Goal: Information Seeking & Learning: Learn about a topic

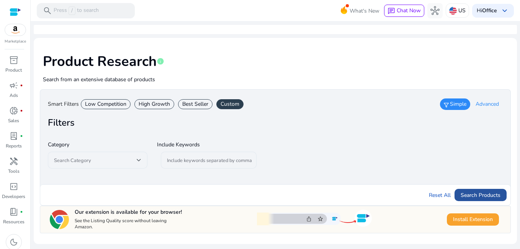
click at [472, 195] on span "Search Products" at bounding box center [481, 195] width 40 height 8
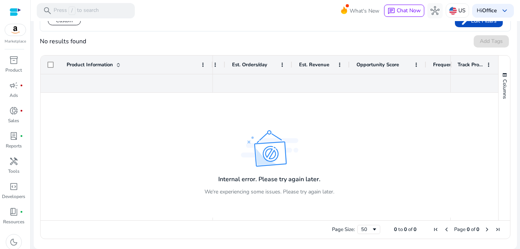
click at [256, 221] on div "Page Size: 50 0 to 0 of 0 Page 0 of 0" at bounding box center [276, 229] width 470 height 18
click at [254, 221] on div "Page Size: 50 0 to 0 of 0 Page 0 of 0" at bounding box center [276, 229] width 470 height 18
drag, startPoint x: 254, startPoint y: 221, endPoint x: 248, endPoint y: 222, distance: 6.6
click at [254, 221] on div "Page Size: 50 0 to 0 of 0 Page 0 of 0" at bounding box center [276, 229] width 470 height 18
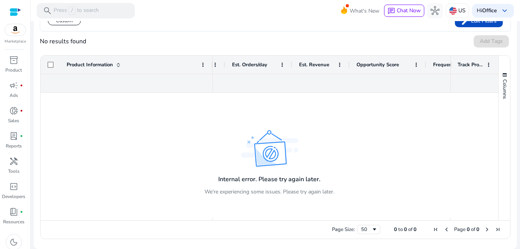
click at [240, 223] on div "Page Size: 50 0 to 0 of 0 Page 0 of 0" at bounding box center [276, 229] width 470 height 18
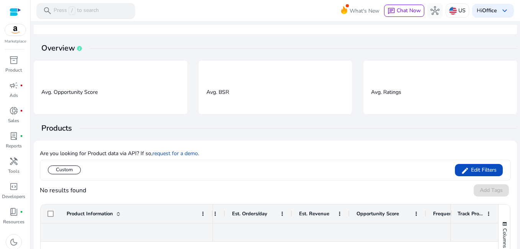
click at [77, 10] on p "Press / to search" at bounding box center [76, 11] width 45 height 8
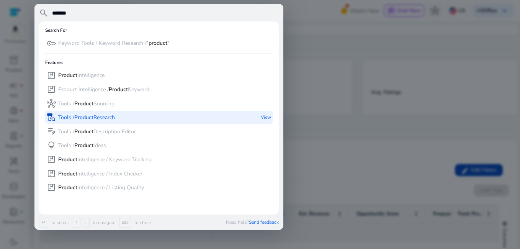
type input "*******"
click at [97, 115] on p "Tools / Product Research" at bounding box center [86, 118] width 57 height 8
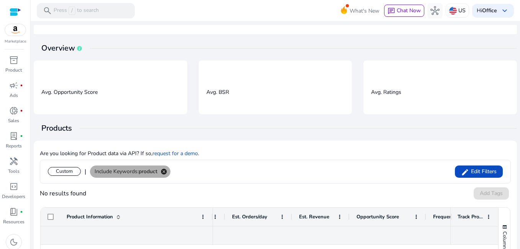
click at [164, 171] on mat-icon "cancel" at bounding box center [163, 171] width 13 height 7
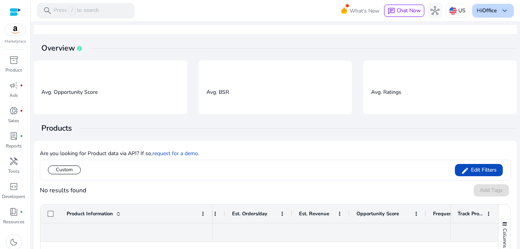
click at [484, 7] on div "Hi Office keyboard_arrow_down" at bounding box center [493, 11] width 42 height 14
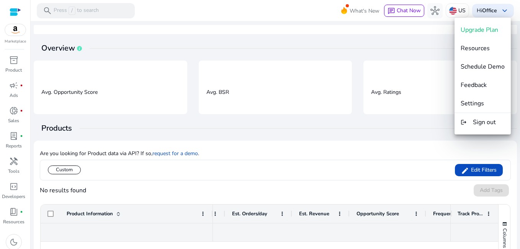
click at [479, 30] on span "Upgrade Plan" at bounding box center [480, 30] width 38 height 8
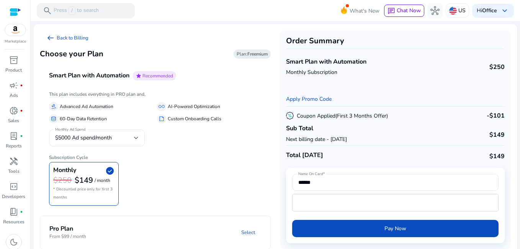
scroll to position [7, 0]
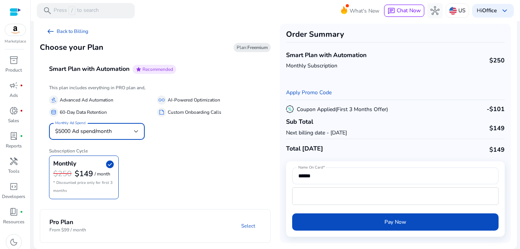
click at [128, 131] on div "$5000 Ad spend/month" at bounding box center [94, 131] width 79 height 8
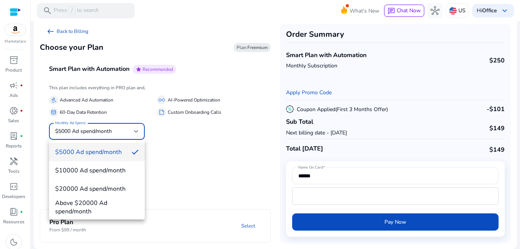
click at [192, 151] on div at bounding box center [260, 124] width 520 height 249
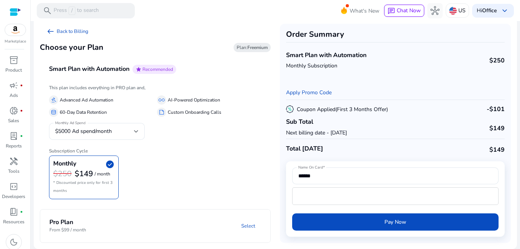
click at [87, 227] on mat-panel-title "Pro Plan From $99 / month" at bounding box center [83, 226] width 69 height 14
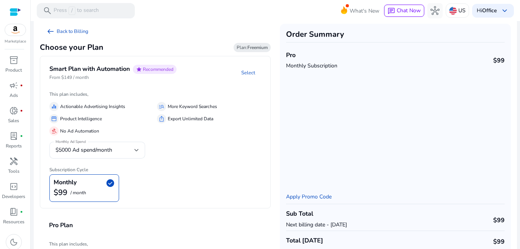
scroll to position [0, 0]
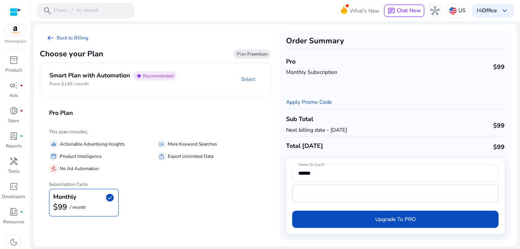
click at [105, 198] on div "Monthly check_circle" at bounding box center [83, 197] width 61 height 9
click at [110, 197] on span "check_circle" at bounding box center [109, 197] width 9 height 9
click at [62, 111] on h4 "Pro Plan" at bounding box center [61, 113] width 24 height 7
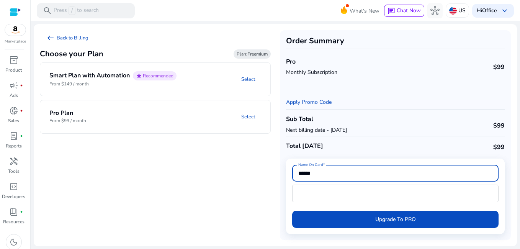
click at [331, 177] on input "******" at bounding box center [396, 173] width 194 height 8
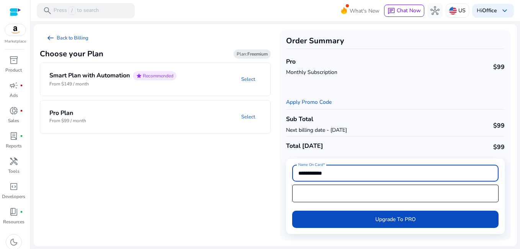
type input "**********"
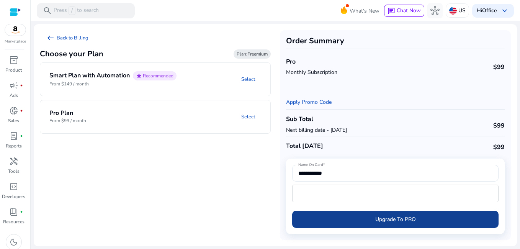
click at [368, 220] on span "submit" at bounding box center [395, 219] width 207 height 18
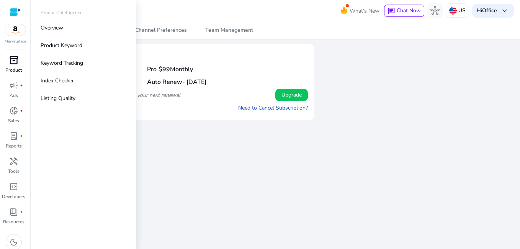
click at [15, 66] on link "inventory_2 Product" at bounding box center [13, 66] width 27 height 25
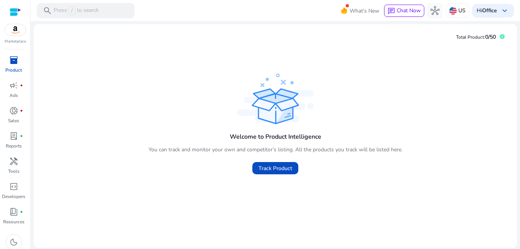
click at [220, 41] on mat-card "Total Product: 0/50 Welcome to Product Intelligence You can track and monitor y…" at bounding box center [276, 136] width 484 height 224
click at [87, 11] on p "Press / to search" at bounding box center [76, 11] width 45 height 8
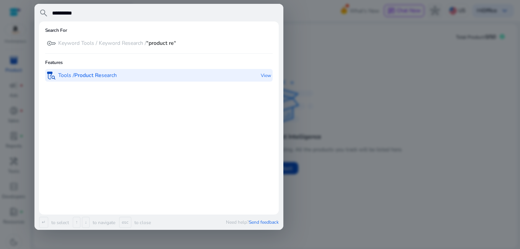
type input "**********"
click at [95, 77] on b "Product Re" at bounding box center [87, 75] width 27 height 7
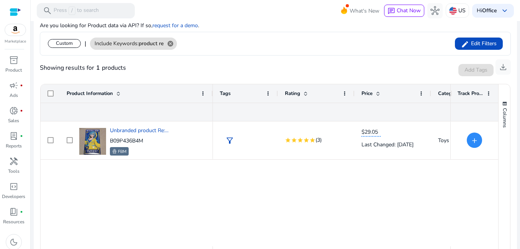
scroll to position [38, 0]
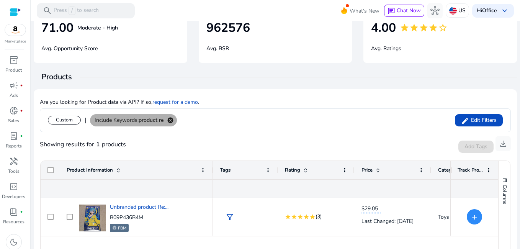
click at [171, 118] on mat-icon "cancel" at bounding box center [170, 120] width 13 height 7
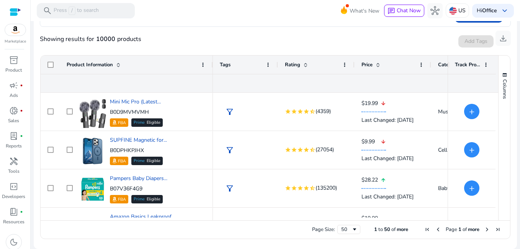
scroll to position [0, 0]
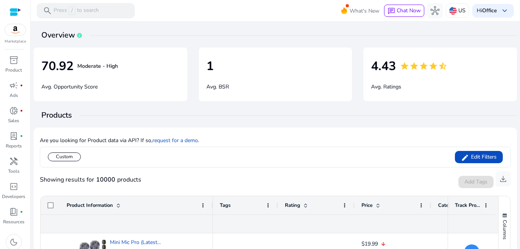
click at [120, 81] on p "Avg. Opportunity Score" at bounding box center [110, 85] width 138 height 12
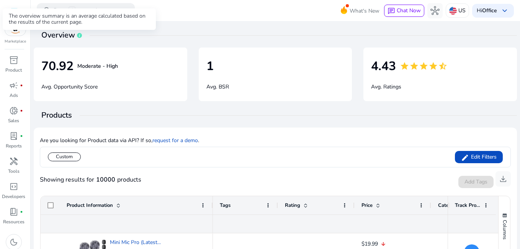
click at [79, 36] on icon at bounding box center [80, 35] width 2 height 3
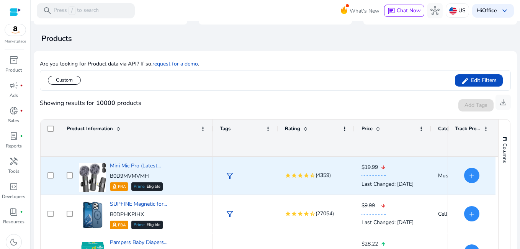
scroll to position [115, 0]
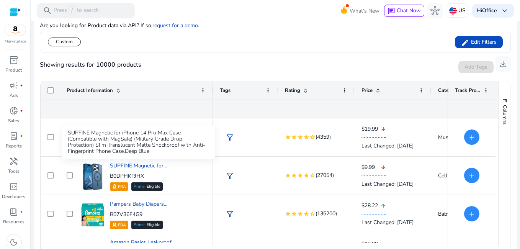
click at [146, 127] on div "SUPFINE Magnetic for iPhone 14 Pro Max Case (Compatible with MagSafe) (Military…" at bounding box center [138, 142] width 153 height 34
click at [91, 141] on div "SUPFINE Magnetic for iPhone 14 Pro Max Case (Compatible with MagSafe) (Military…" at bounding box center [138, 142] width 153 height 34
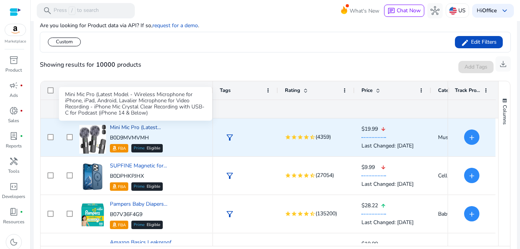
click at [138, 127] on span "Mini Mic Pro (Latest..." at bounding box center [135, 127] width 51 height 7
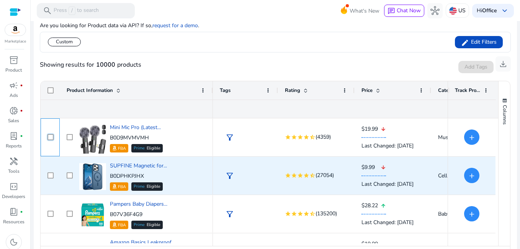
scroll to position [38, 0]
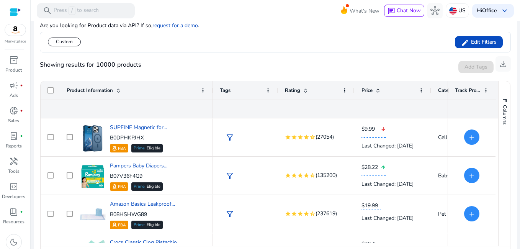
click at [306, 89] on span at bounding box center [306, 90] width 6 height 6
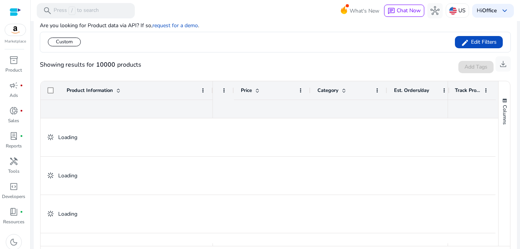
scroll to position [0, 254]
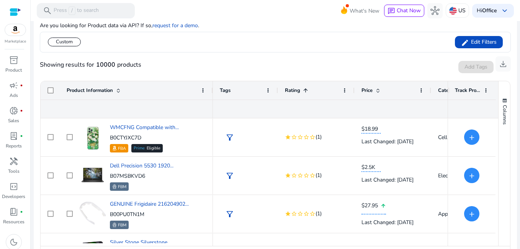
click at [306, 90] on span at bounding box center [306, 90] width 6 height 6
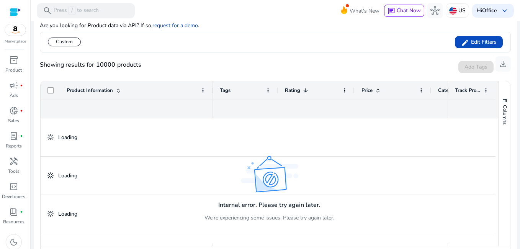
click at [307, 87] on span at bounding box center [306, 90] width 6 height 6
click at [308, 91] on span at bounding box center [306, 90] width 6 height 6
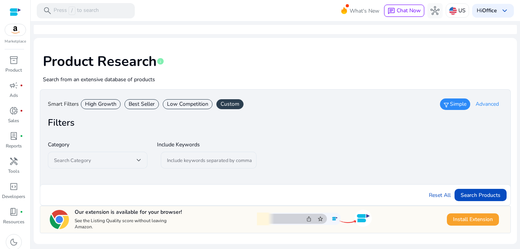
click at [361, 57] on h1 "Product Research info" at bounding box center [275, 61] width 465 height 16
click at [135, 106] on div "Best Seller" at bounding box center [142, 104] width 34 height 10
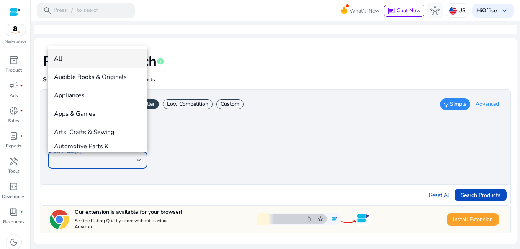
click at [243, 69] on div at bounding box center [260, 124] width 520 height 249
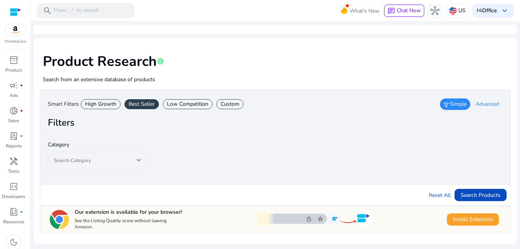
click at [140, 105] on div "Best Seller" at bounding box center [142, 104] width 34 height 10
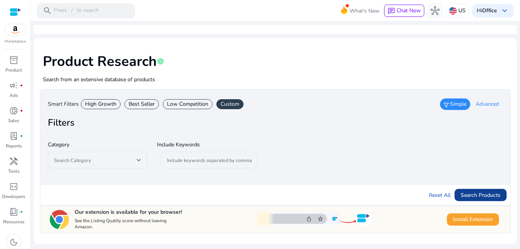
click at [481, 197] on span "Search Products" at bounding box center [481, 195] width 40 height 8
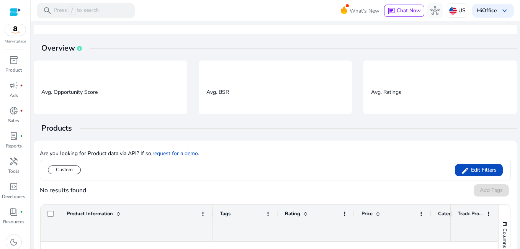
scroll to position [149, 0]
